Goal: Transaction & Acquisition: Purchase product/service

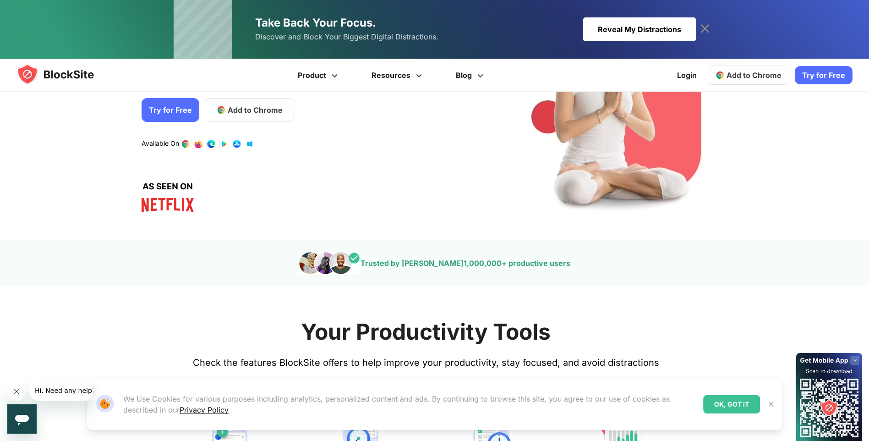
scroll to position [137, 0]
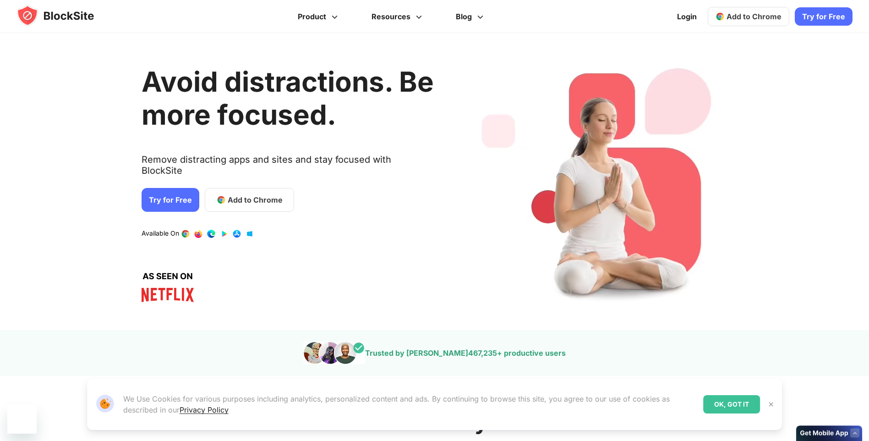
click at [179, 195] on link "Try for Free" at bounding box center [171, 200] width 58 height 24
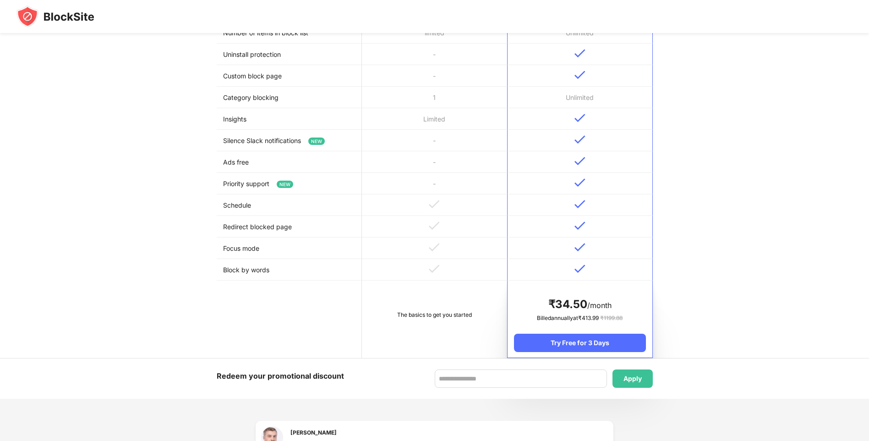
scroll to position [367, 0]
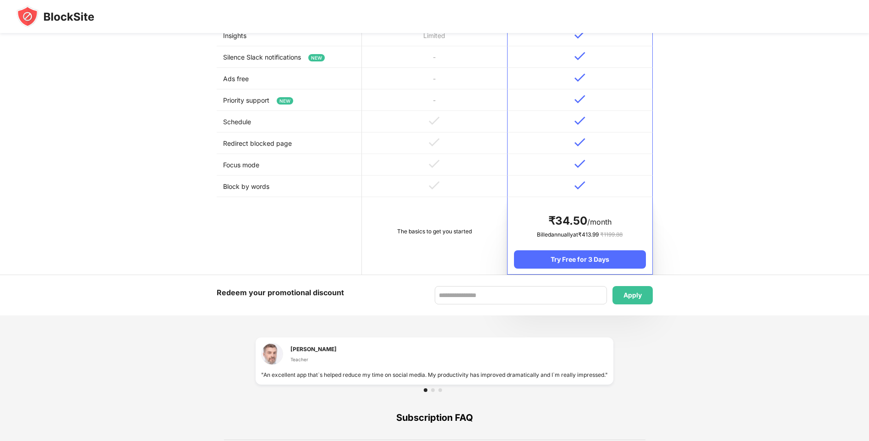
click at [432, 249] on td "The basics to get you started" at bounding box center [434, 235] width 145 height 77
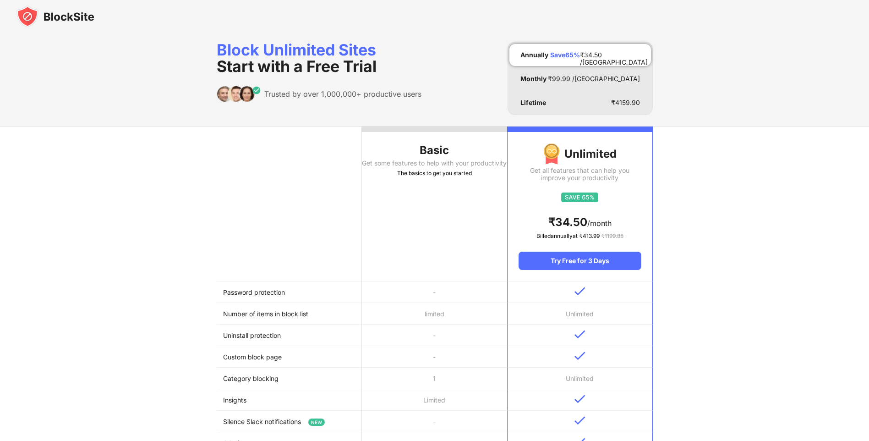
scroll to position [0, 0]
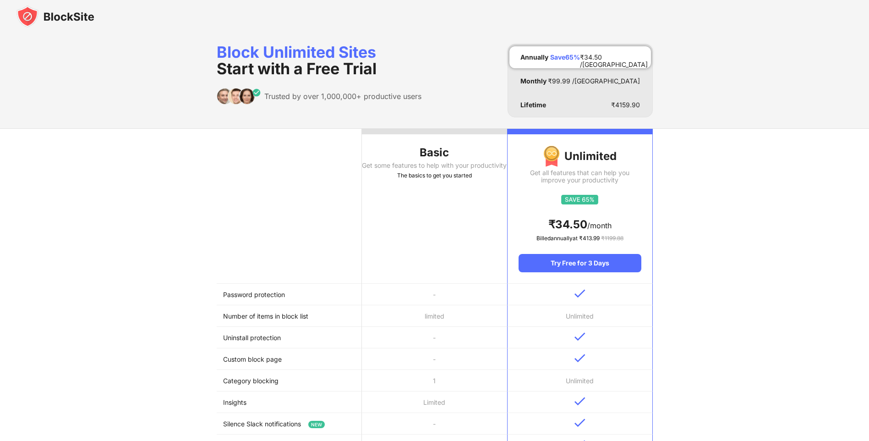
click at [425, 130] on div at bounding box center [434, 131] width 145 height 5
click at [560, 101] on div "Lifetime ₹ 4159.90" at bounding box center [580, 105] width 142 height 22
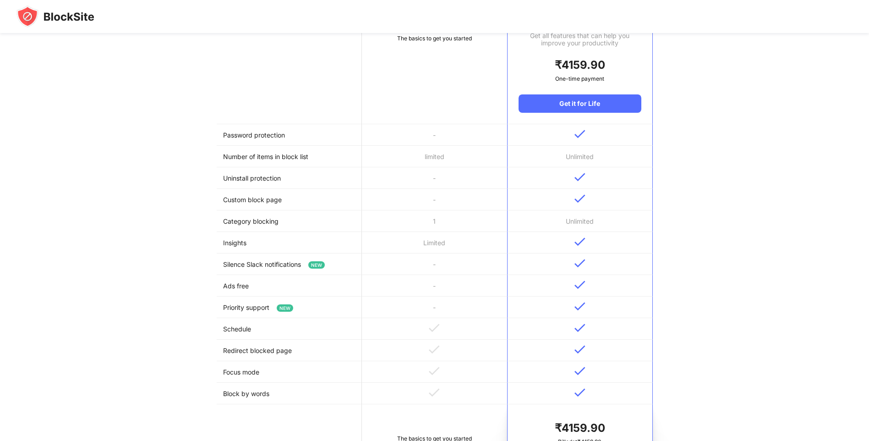
scroll to position [137, 0]
